Goal: Information Seeking & Learning: Learn about a topic

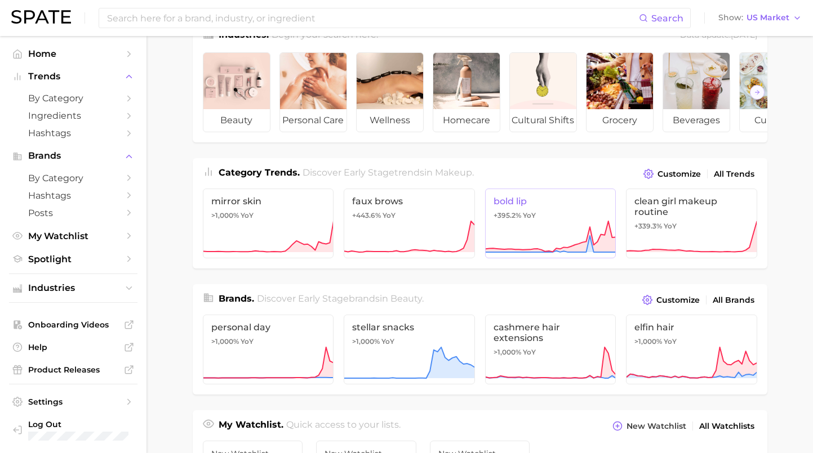
scroll to position [46, 0]
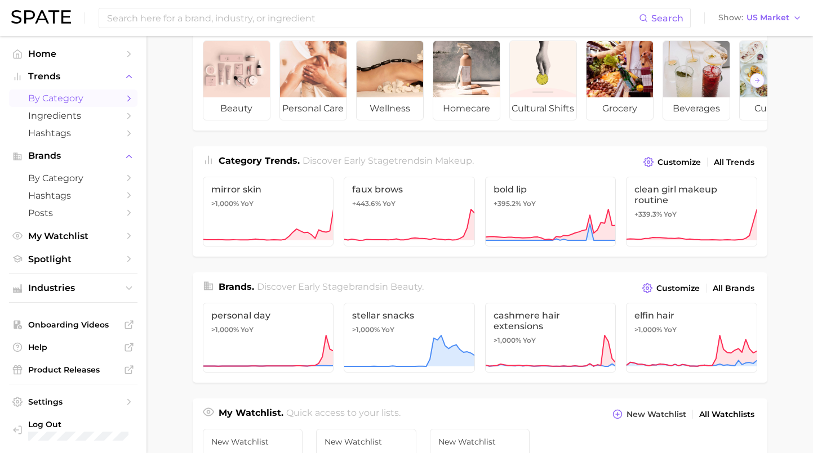
click at [104, 99] on span "by Category" at bounding box center [73, 98] width 90 height 11
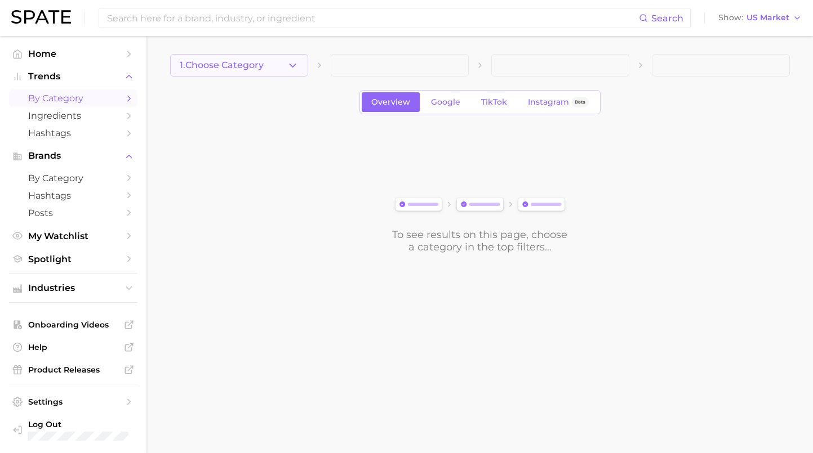
click at [244, 68] on span "1. Choose Category" at bounding box center [222, 65] width 84 height 10
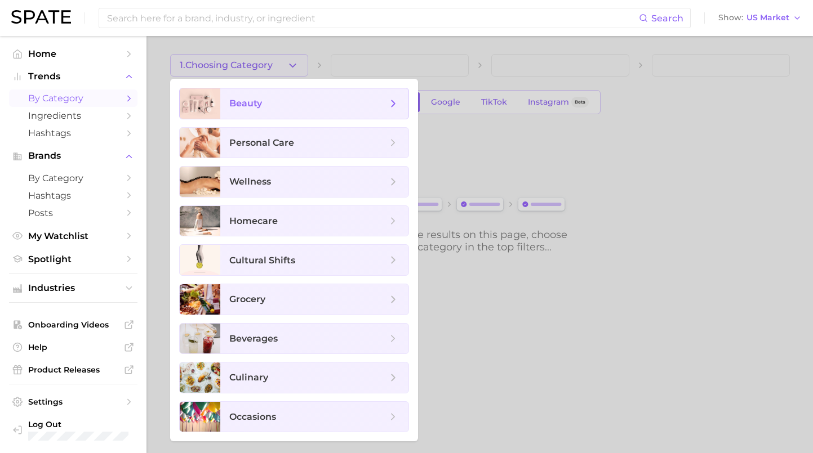
click at [254, 99] on span "beauty" at bounding box center [245, 103] width 33 height 11
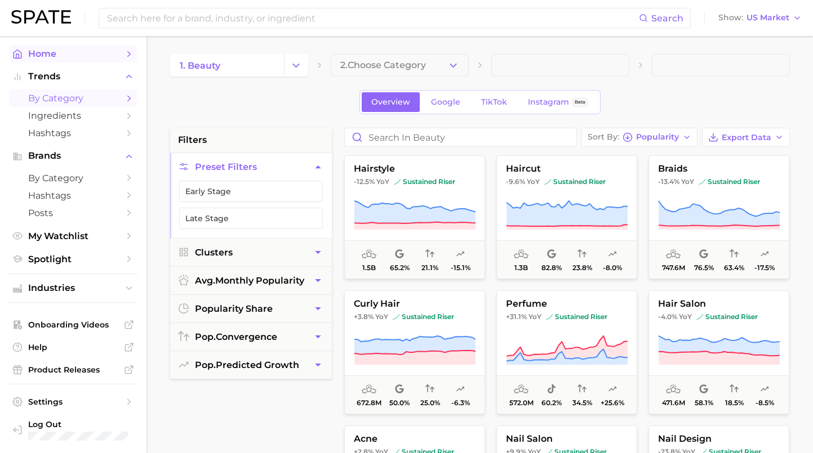
click at [113, 52] on span "Home" at bounding box center [73, 53] width 90 height 11
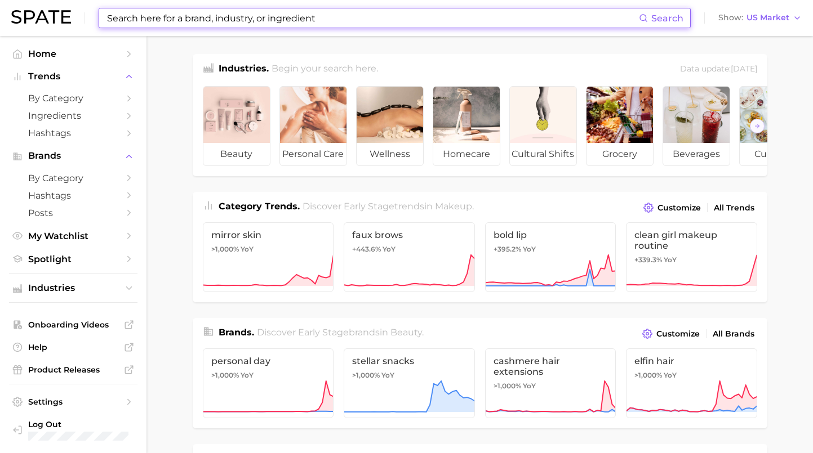
click at [169, 20] on input at bounding box center [372, 17] width 533 height 19
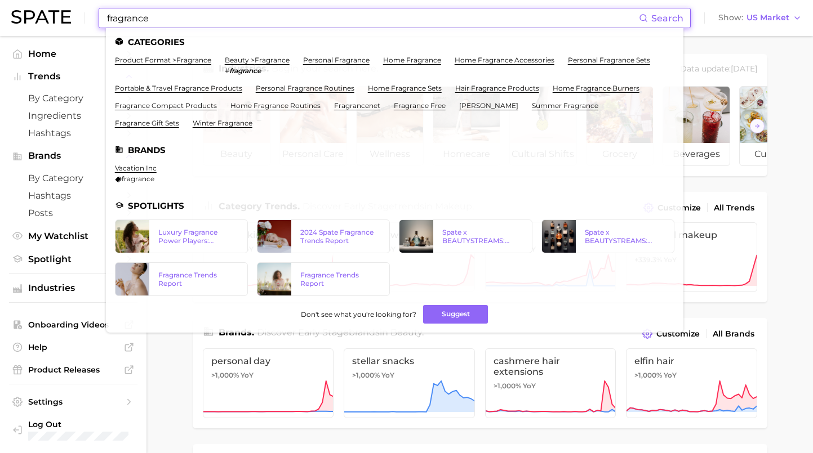
type input "fragrance"
click at [167, 20] on input "fragrance" at bounding box center [372, 17] width 533 height 19
click at [683, 19] on span "Search" at bounding box center [667, 18] width 32 height 11
click at [237, 59] on link "beauty > fragrance" at bounding box center [257, 60] width 65 height 8
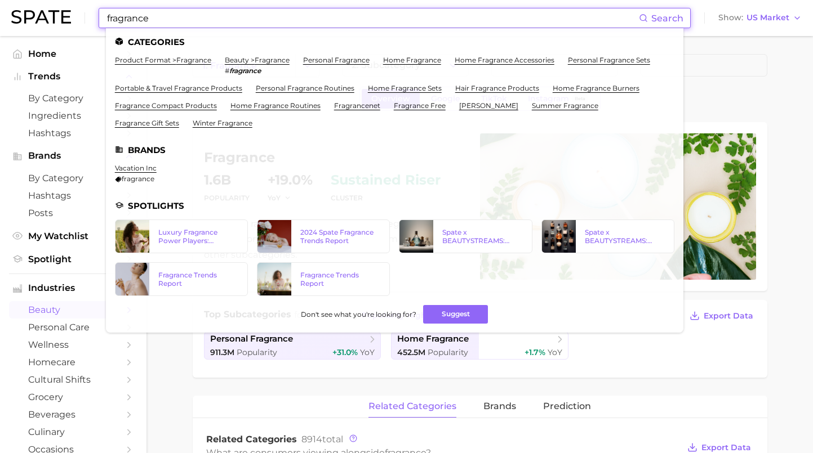
click at [194, 25] on input "fragrance" at bounding box center [372, 17] width 533 height 19
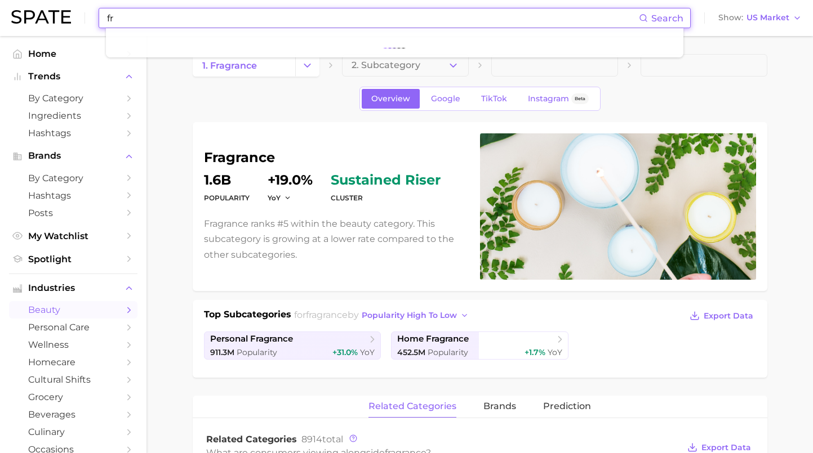
type input "f"
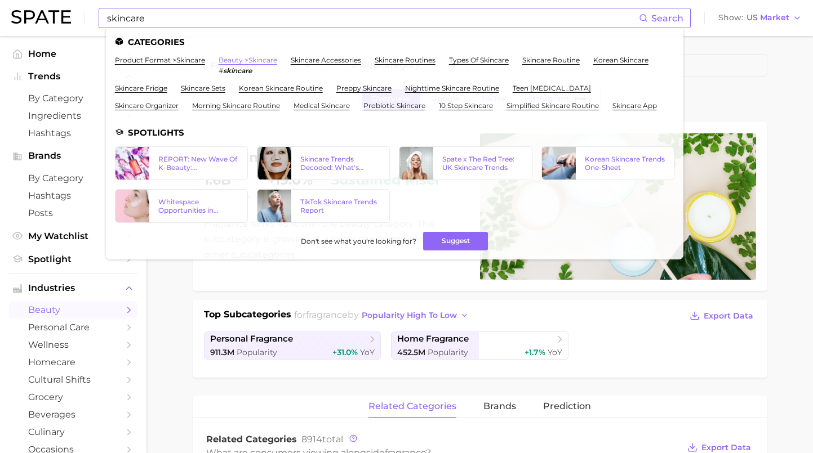
click at [235, 58] on link "beauty > skincare" at bounding box center [248, 60] width 59 height 8
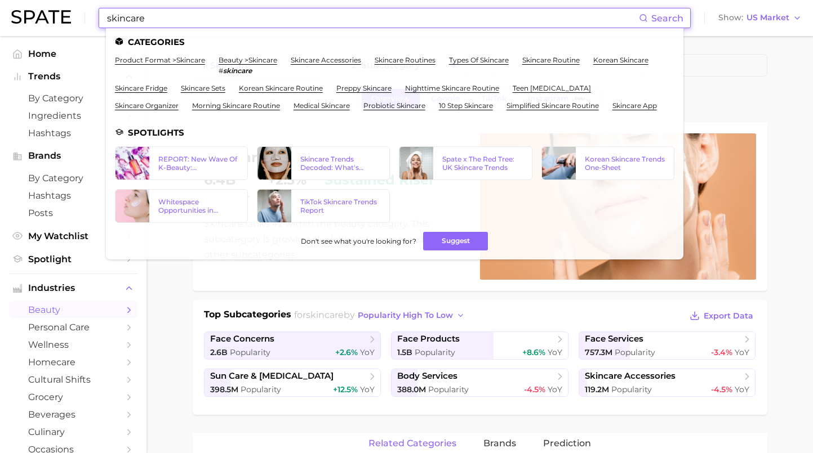
click at [154, 14] on input "skincare" at bounding box center [372, 17] width 533 height 19
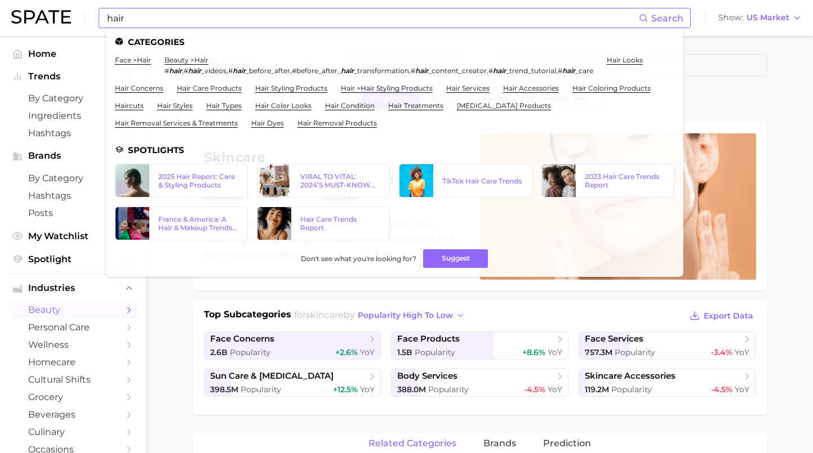
click at [179, 64] on li "beauty > hair # hair , # hair _videos , # hair _before_after , #before_after_ h…" at bounding box center [378, 65] width 429 height 19
click at [181, 61] on link "beauty > hair" at bounding box center [186, 60] width 44 height 8
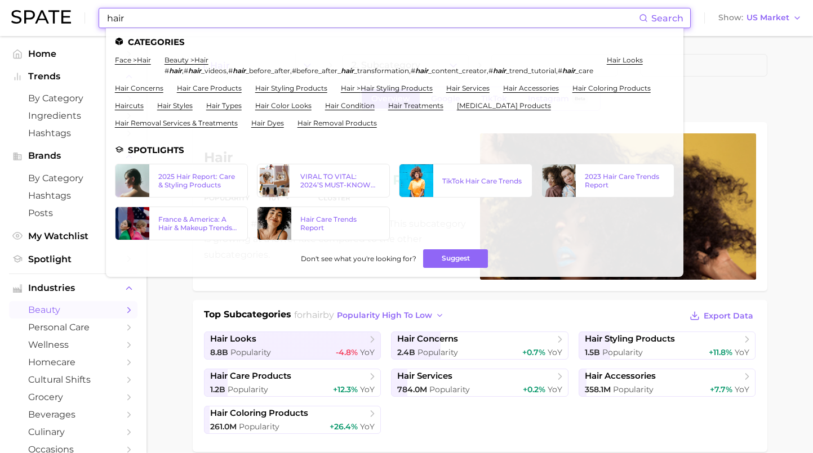
click at [363, 24] on input "hair" at bounding box center [372, 17] width 533 height 19
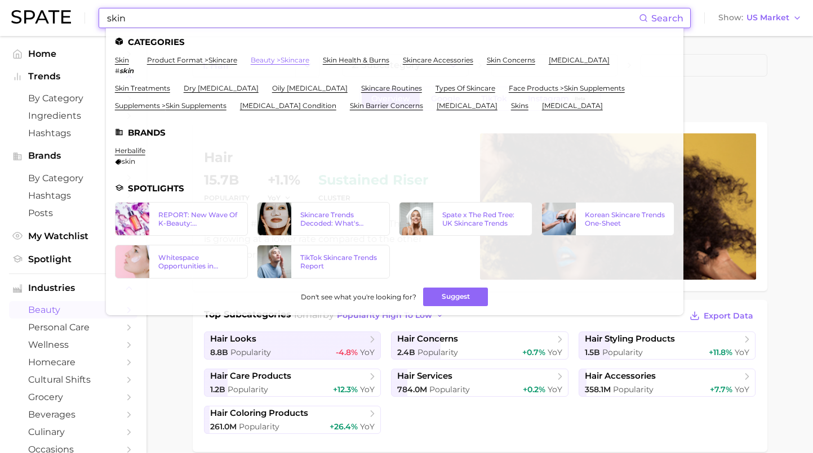
click at [251, 60] on link "beauty > skincare" at bounding box center [280, 60] width 59 height 8
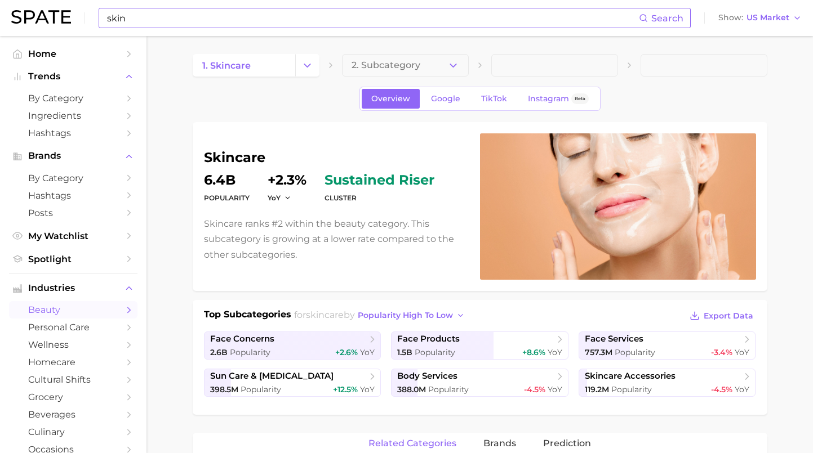
click at [191, 13] on input "skin" at bounding box center [372, 17] width 533 height 19
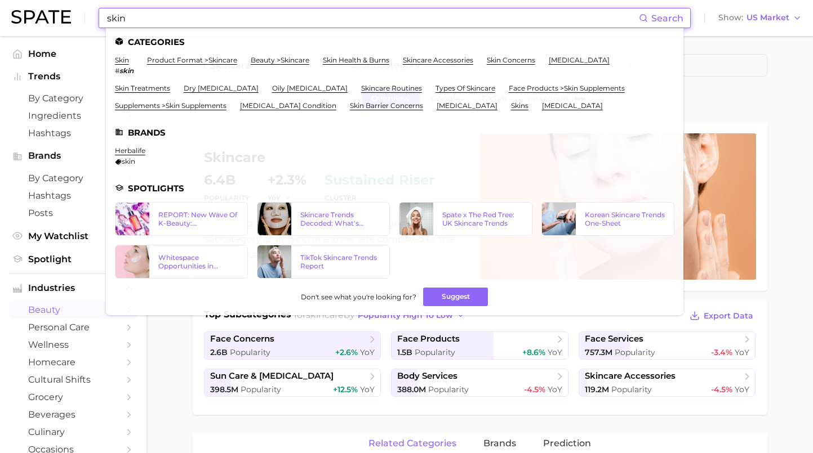
click at [191, 13] on input "skin" at bounding box center [372, 17] width 533 height 19
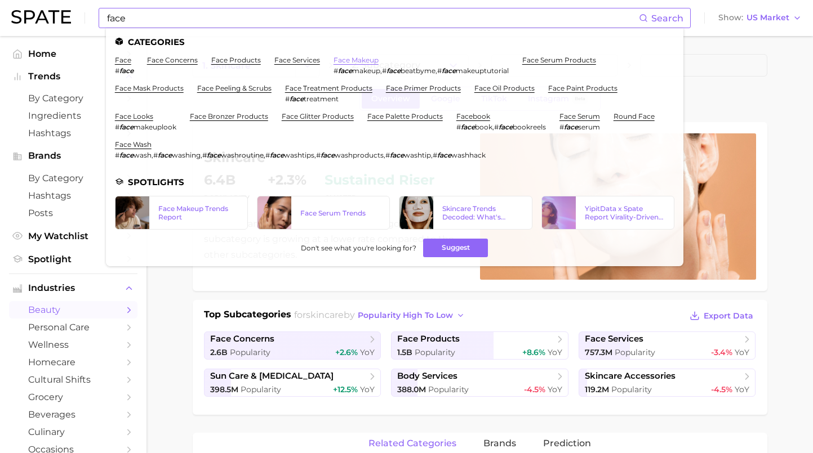
click at [348, 61] on link "face makeup" at bounding box center [355, 60] width 45 height 8
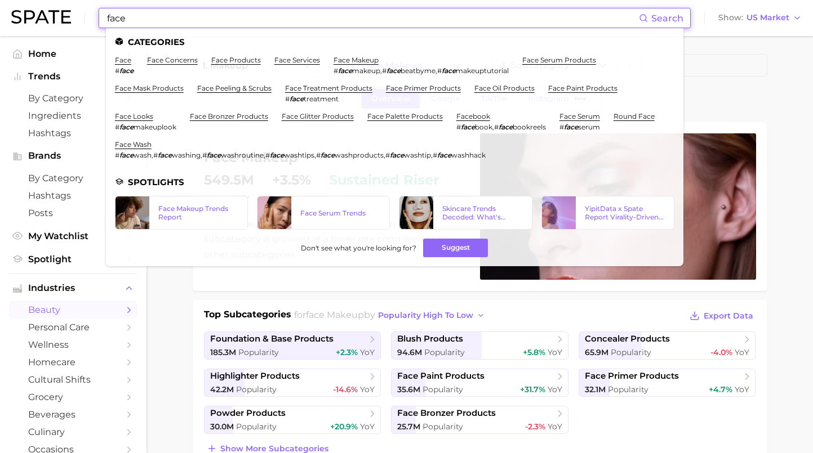
click at [208, 17] on input "face" at bounding box center [372, 17] width 533 height 19
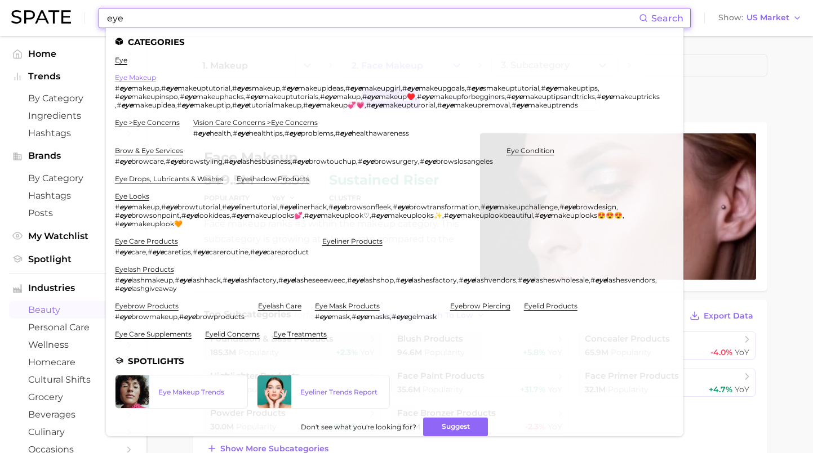
click at [137, 75] on link "eye makeup" at bounding box center [135, 77] width 41 height 8
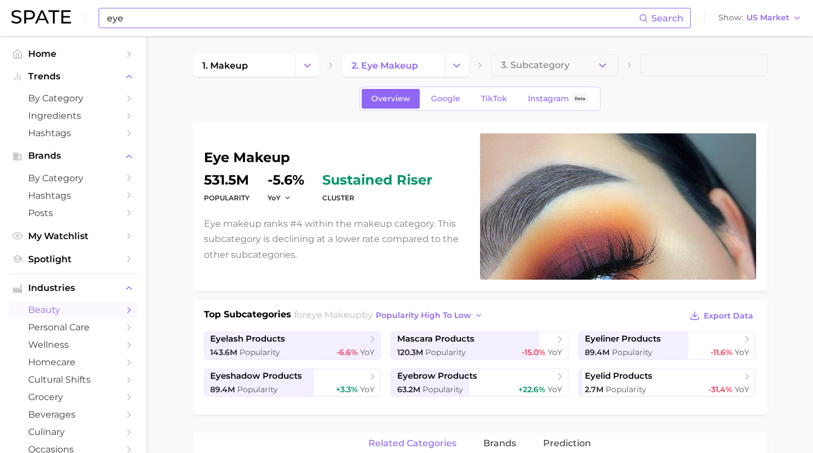
click at [192, 5] on div "eye Search Show US Market" at bounding box center [406, 18] width 790 height 36
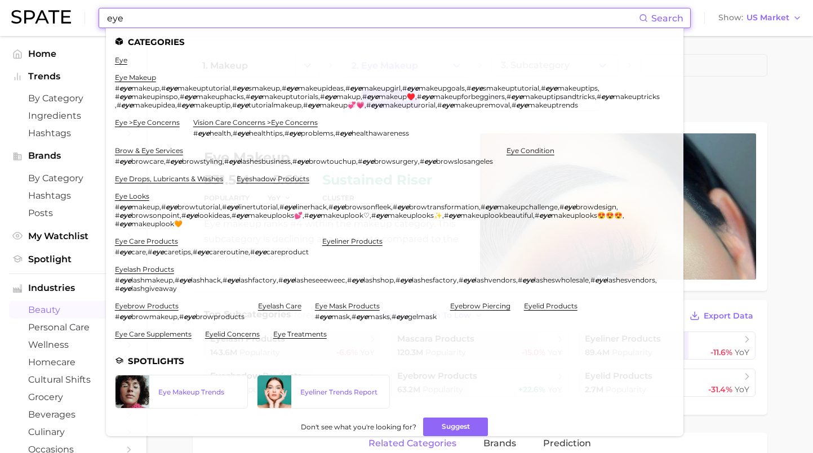
click at [192, 16] on input "eye" at bounding box center [372, 17] width 533 height 19
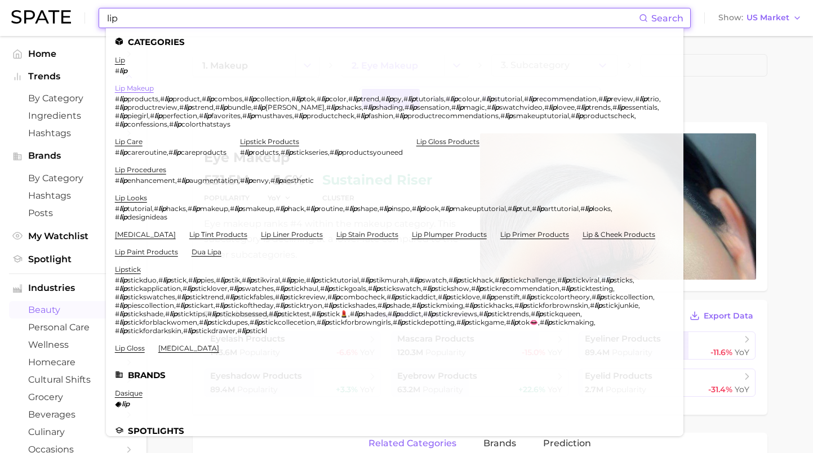
click at [131, 87] on link "lip makeup" at bounding box center [134, 88] width 39 height 8
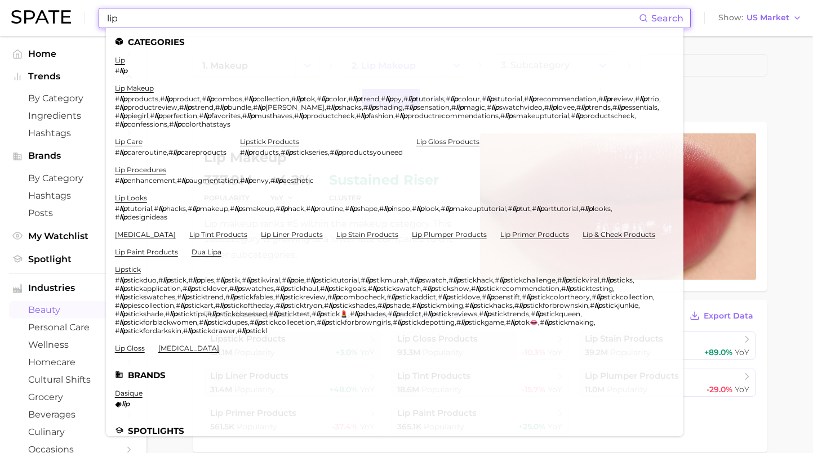
click at [183, 11] on input "lip" at bounding box center [372, 17] width 533 height 19
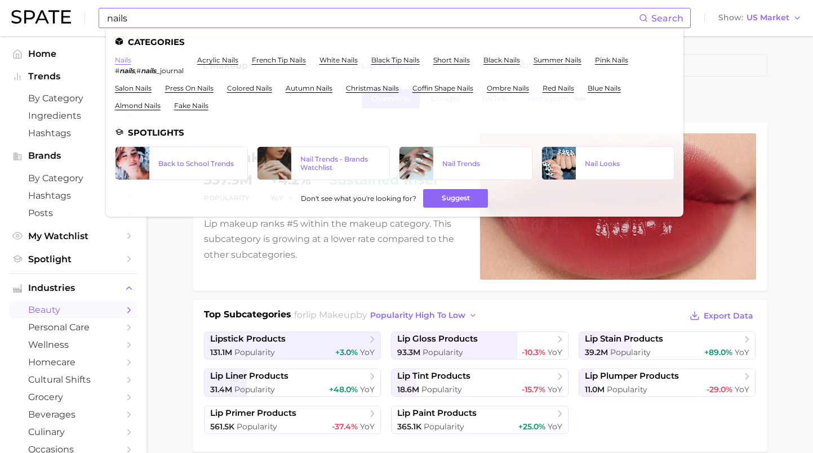
click at [127, 59] on link "nails" at bounding box center [123, 60] width 16 height 8
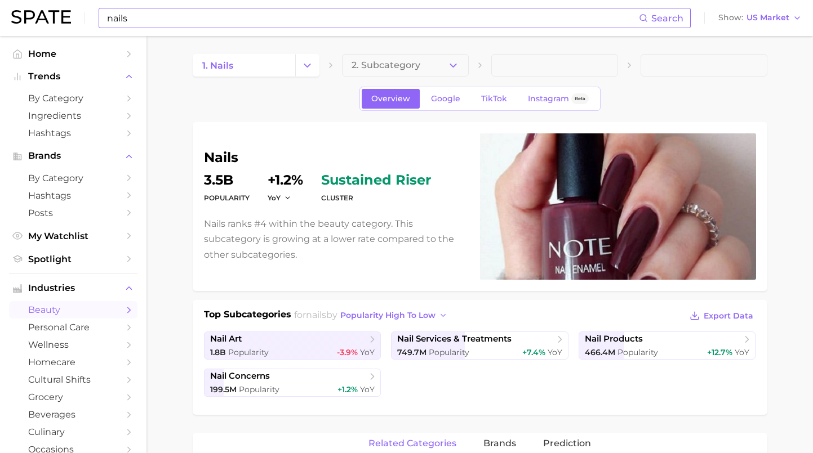
click at [284, 19] on input "nails" at bounding box center [372, 17] width 533 height 19
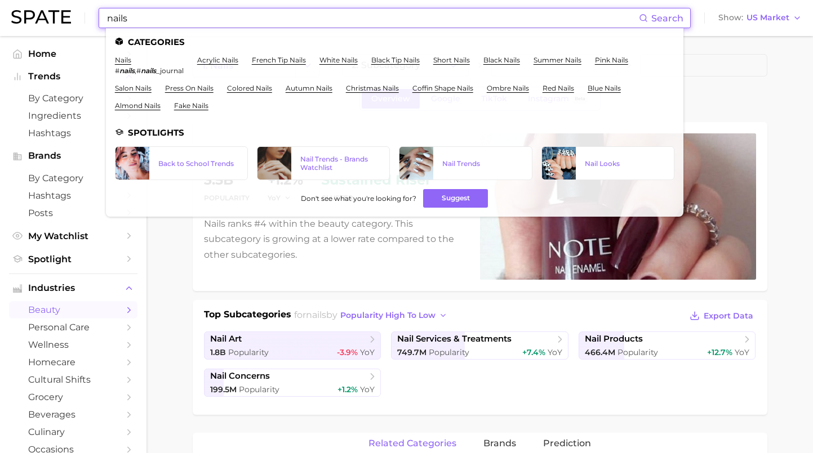
click at [284, 19] on input "nails" at bounding box center [372, 17] width 533 height 19
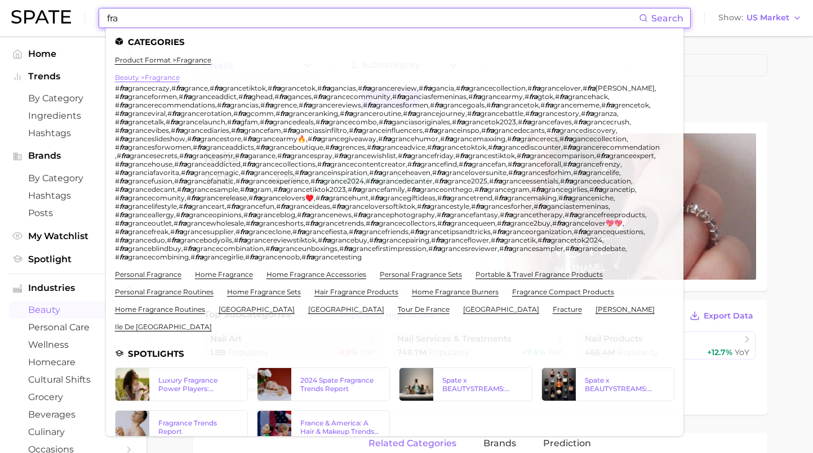
type input "fra"
click at [163, 73] on link "beauty > fragrance" at bounding box center [147, 77] width 65 height 8
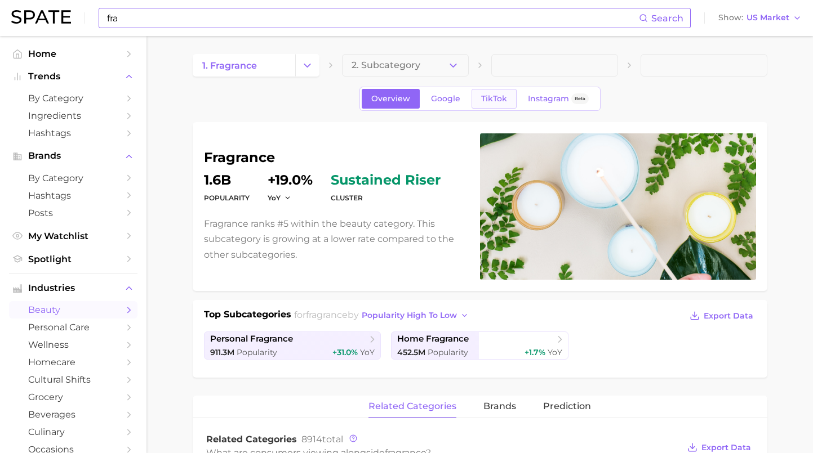
click at [506, 97] on link "TikTok" at bounding box center [493, 99] width 45 height 20
